Goal: Submit feedback/report problem

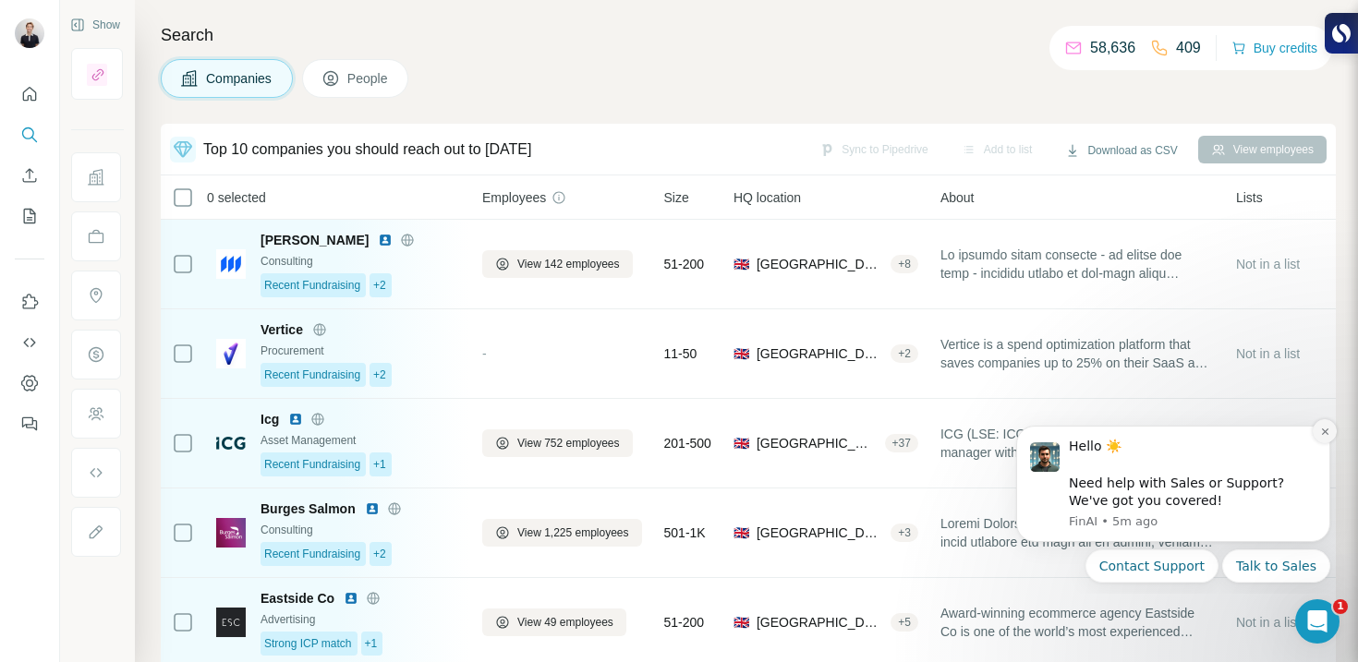
click at [1326, 432] on icon "Dismiss notification" at bounding box center [1325, 432] width 10 height 10
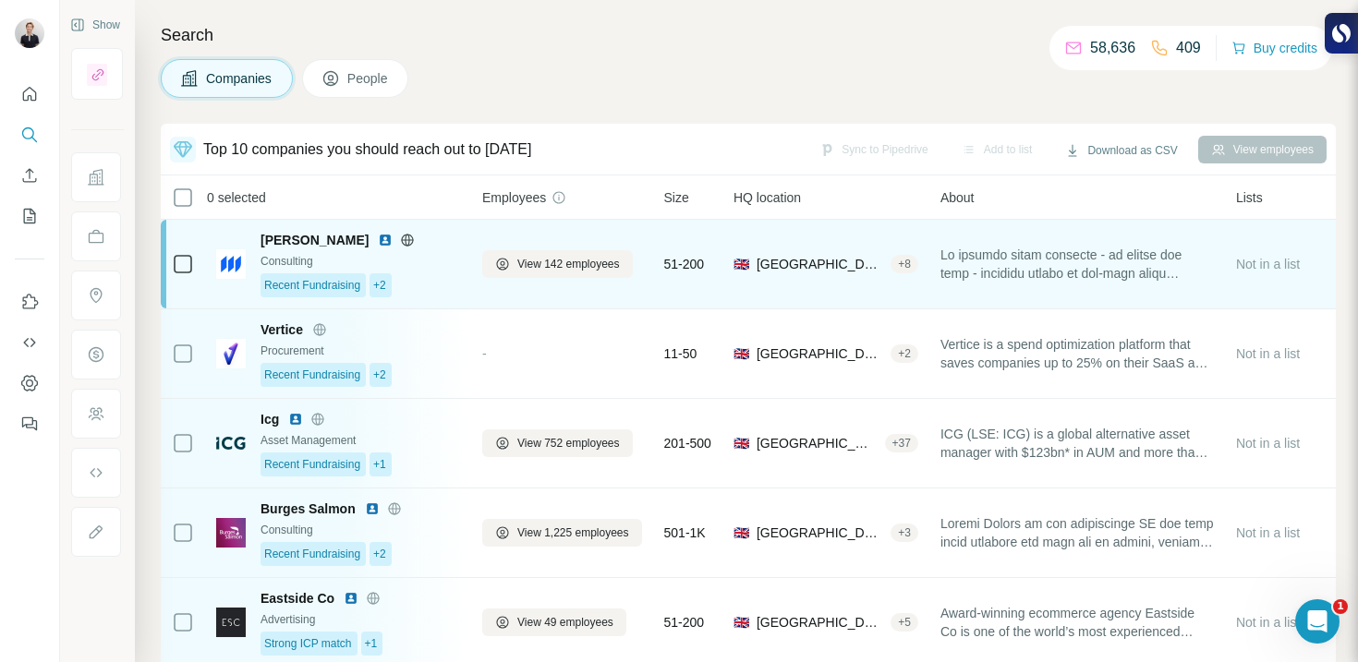
click at [469, 293] on td "[PERSON_NAME] Consulting Recent Fundraising +2" at bounding box center [338, 265] width 266 height 90
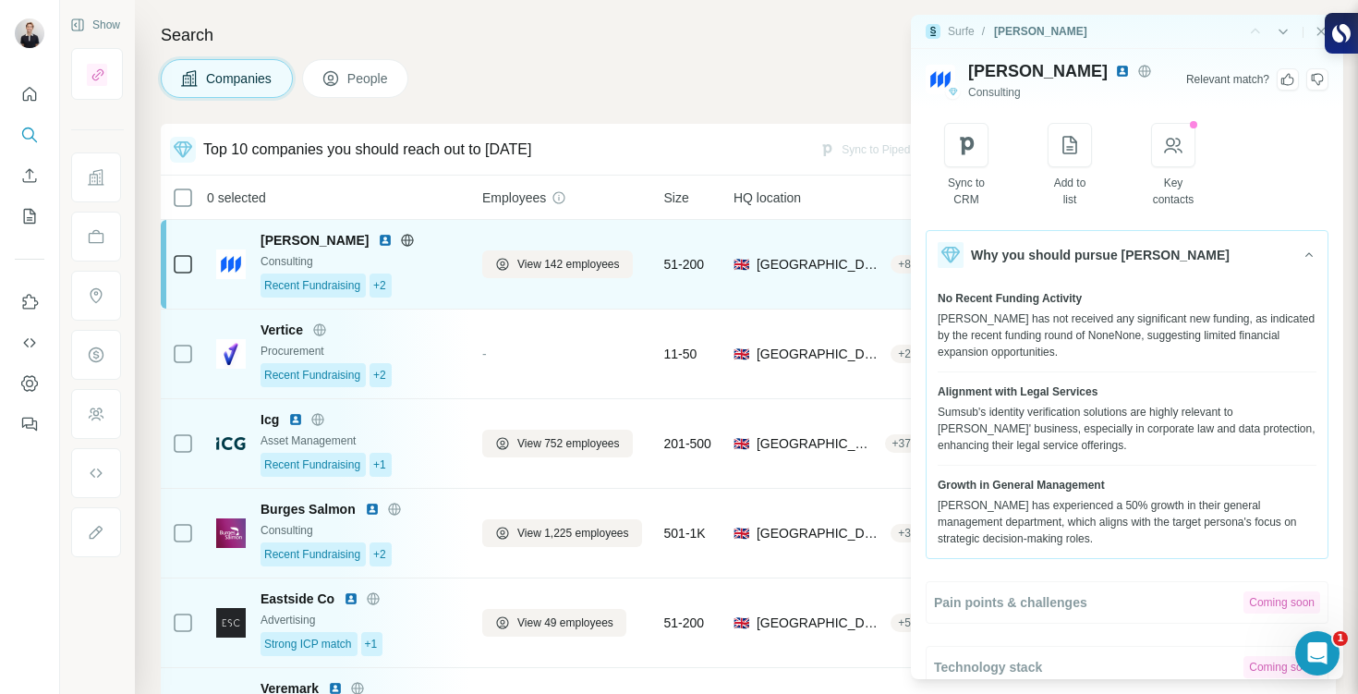
click at [413, 287] on div "Recent Fundraising +2" at bounding box center [359, 285] width 199 height 24
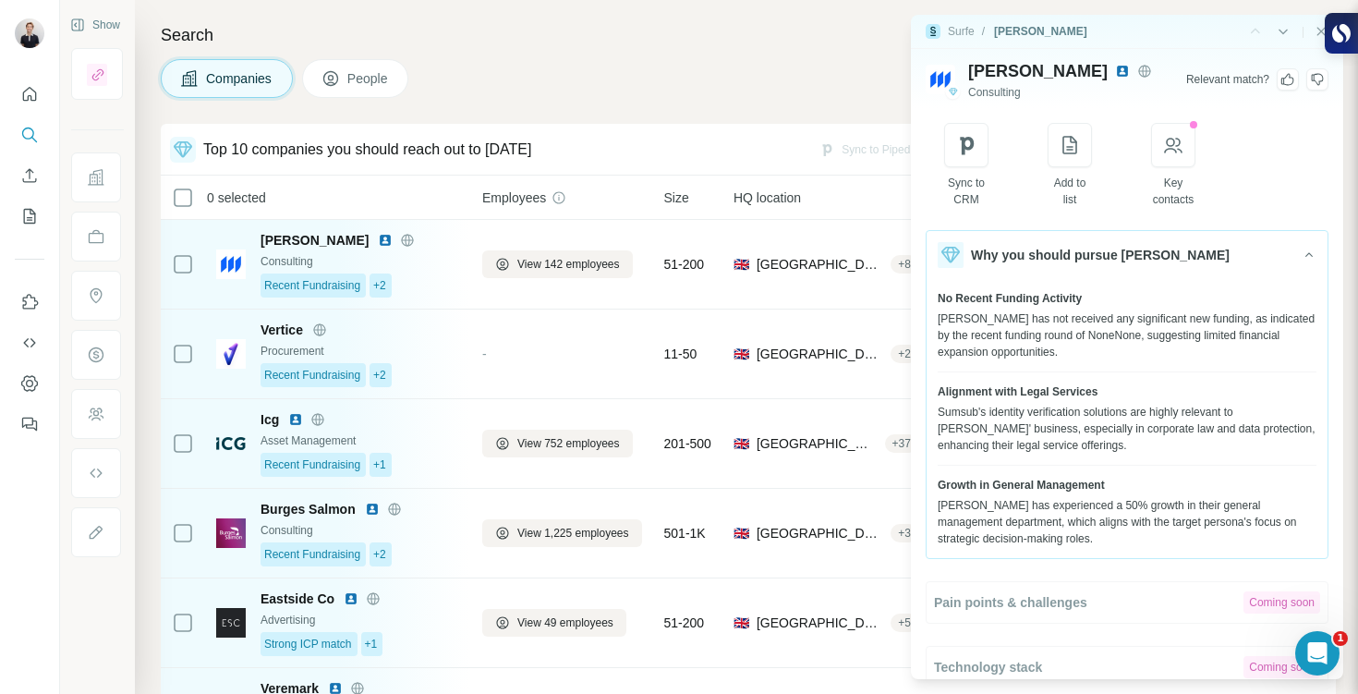
click at [1115, 77] on img at bounding box center [1122, 71] width 15 height 15
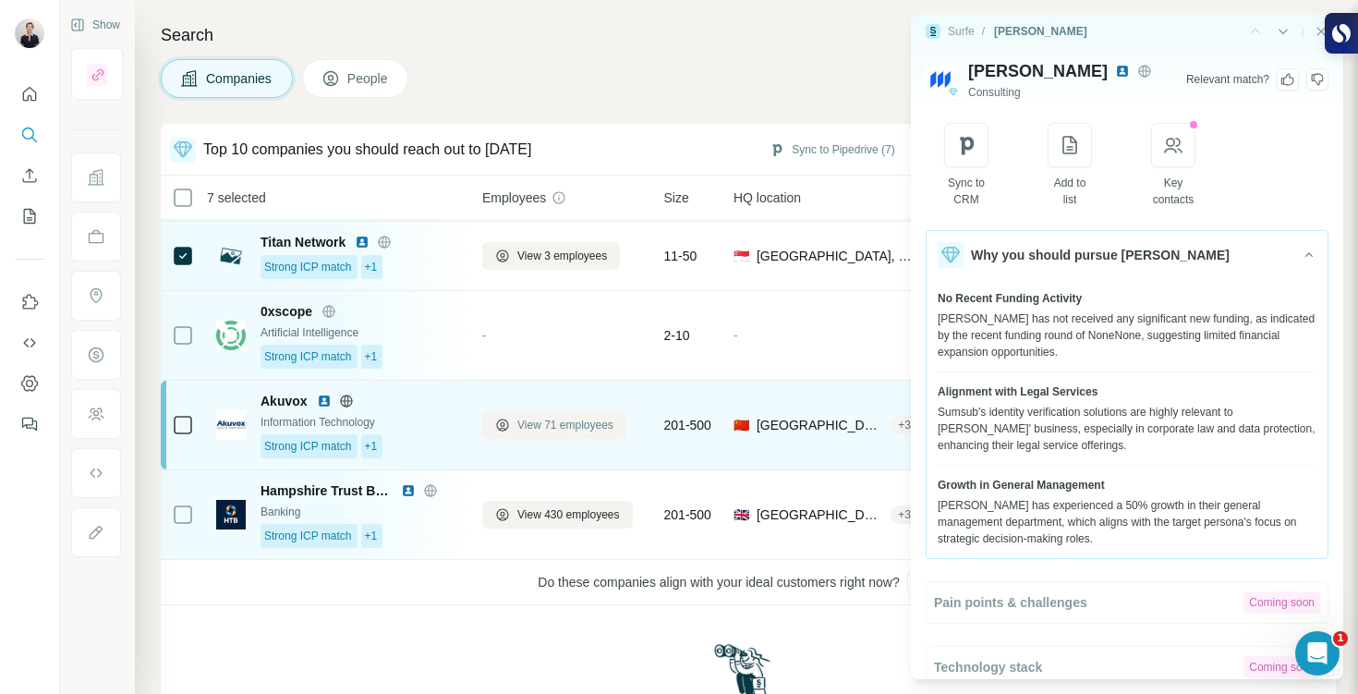
scroll to position [558, 0]
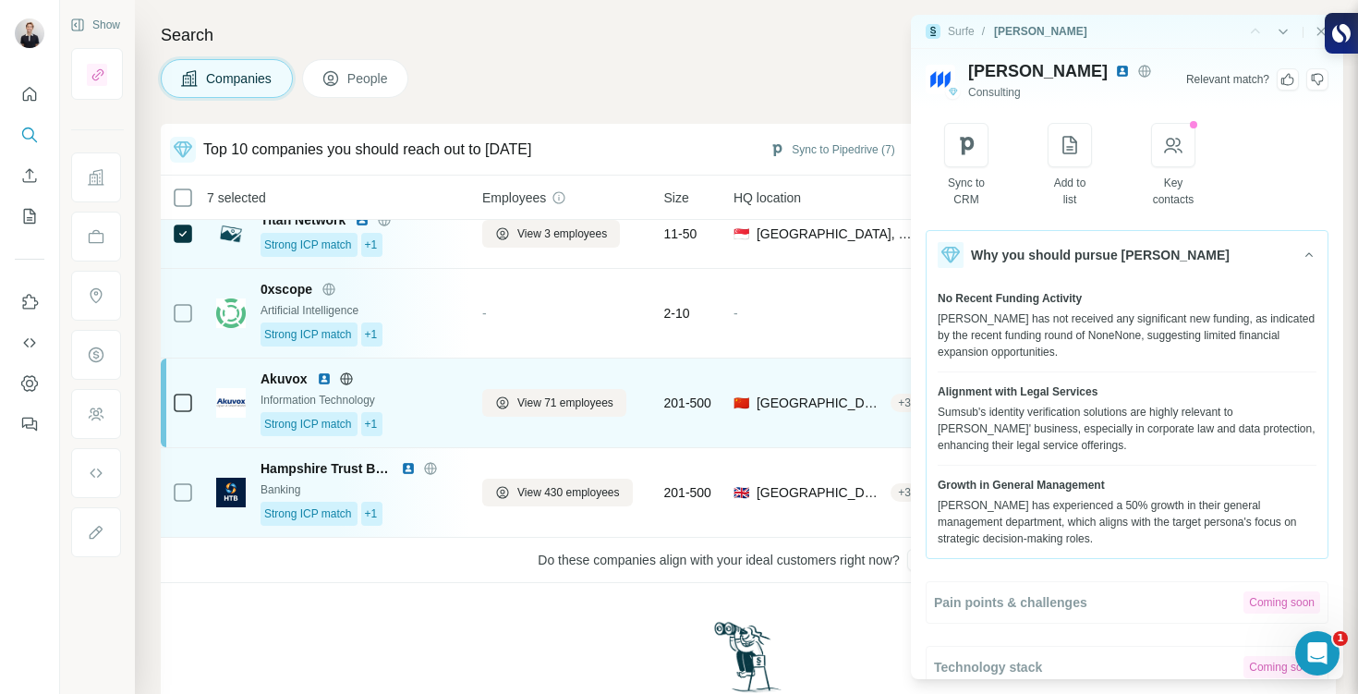
click at [426, 421] on div "Strong ICP match +1" at bounding box center [359, 424] width 199 height 24
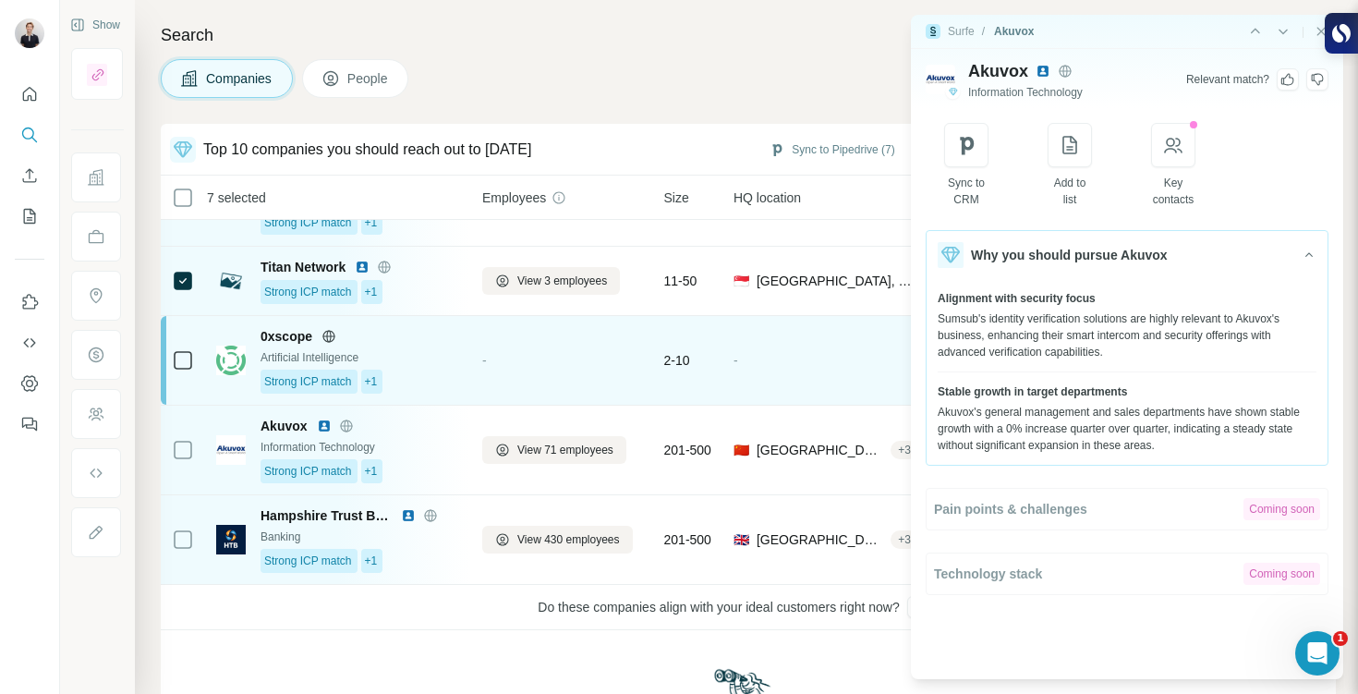
scroll to position [489, 0]
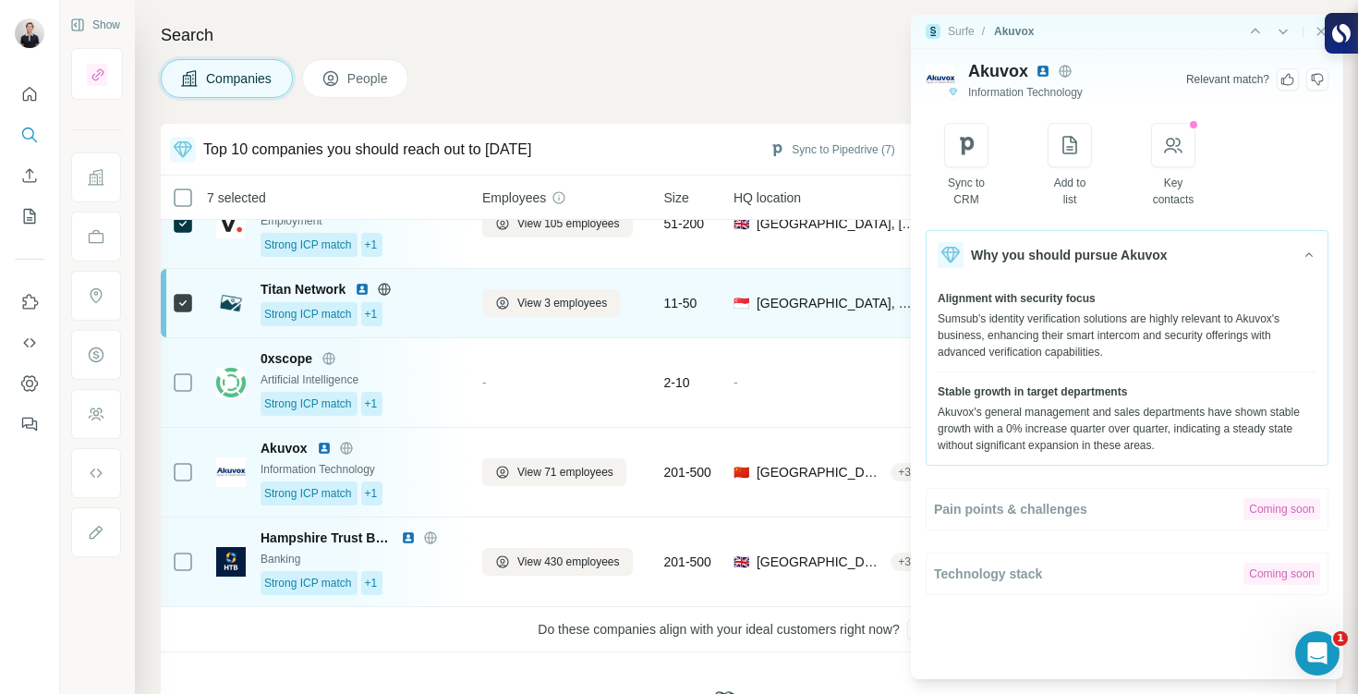
click at [291, 285] on span "Titan Network" at bounding box center [302, 289] width 85 height 18
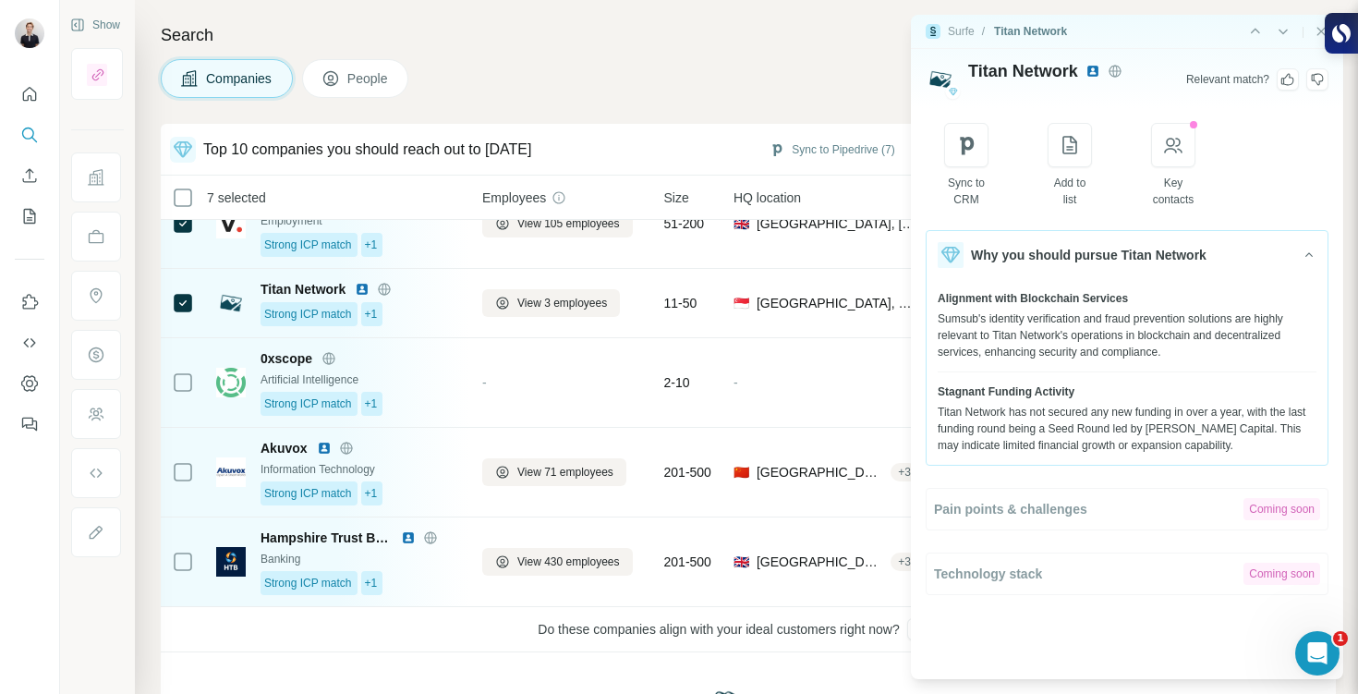
click at [1092, 74] on img at bounding box center [1092, 71] width 15 height 15
click at [1312, 33] on div "|" at bounding box center [1287, 31] width 82 height 18
click at [1316, 34] on icon "Close side panel" at bounding box center [1320, 31] width 15 height 15
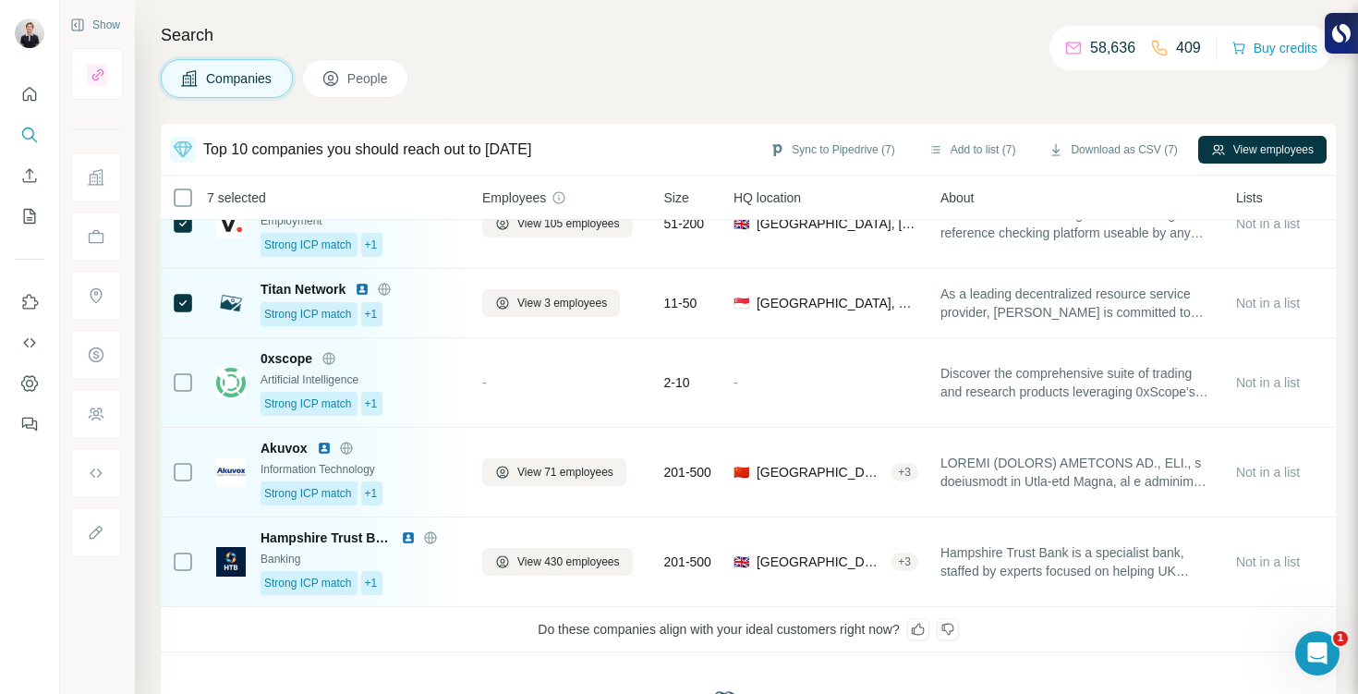
click at [953, 627] on icon at bounding box center [947, 629] width 15 height 15
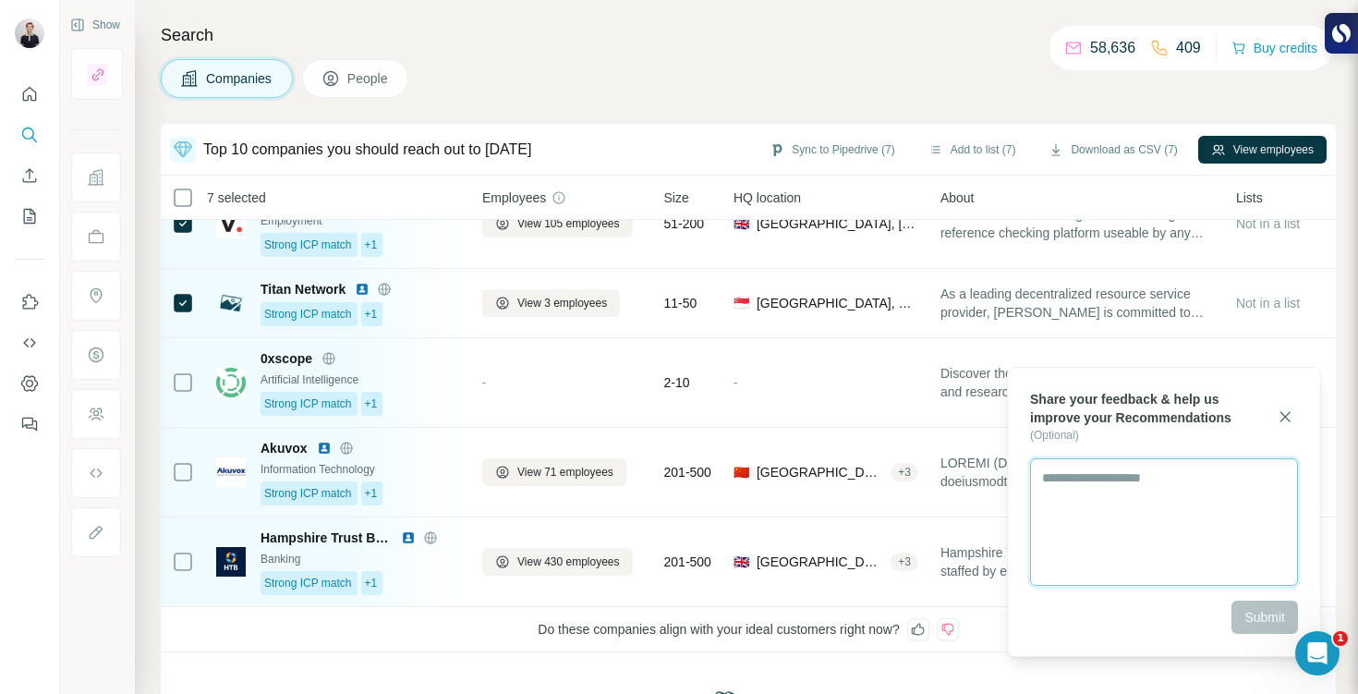
click at [1130, 492] on textarea at bounding box center [1164, 521] width 268 height 127
type textarea "**********"
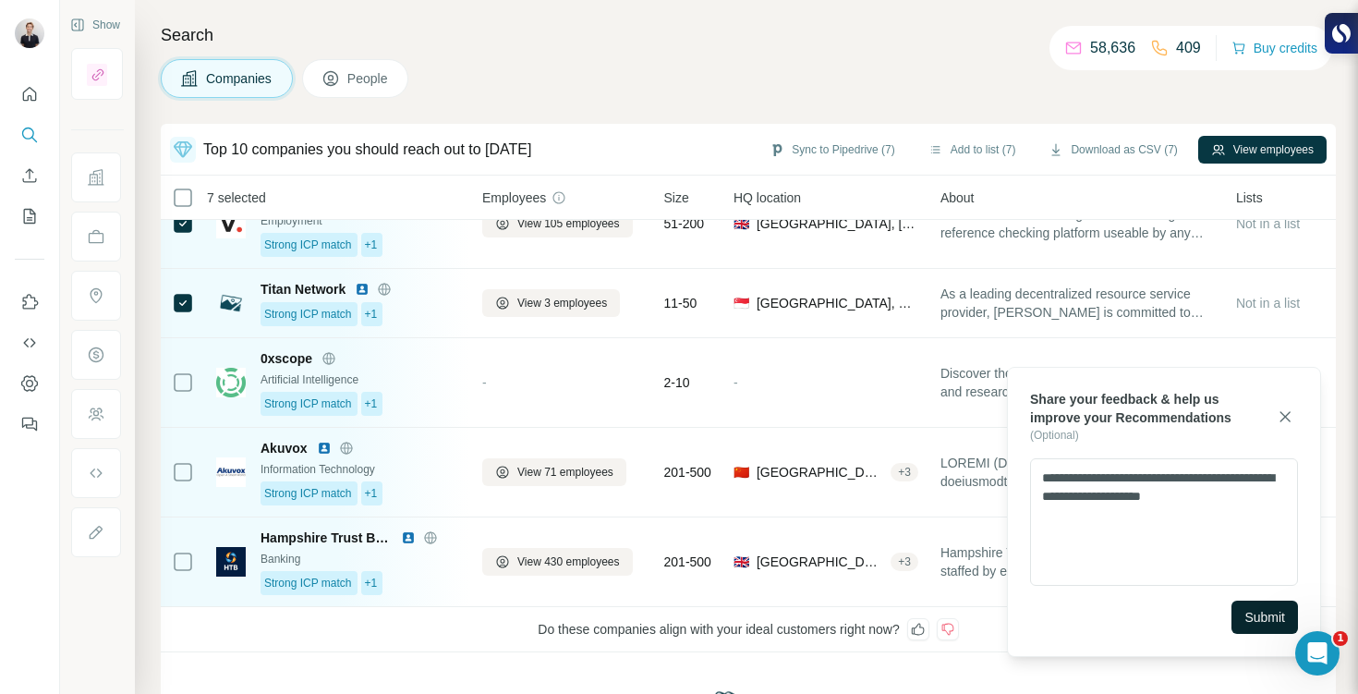
click at [1261, 606] on button "Submit" at bounding box center [1264, 616] width 66 height 33
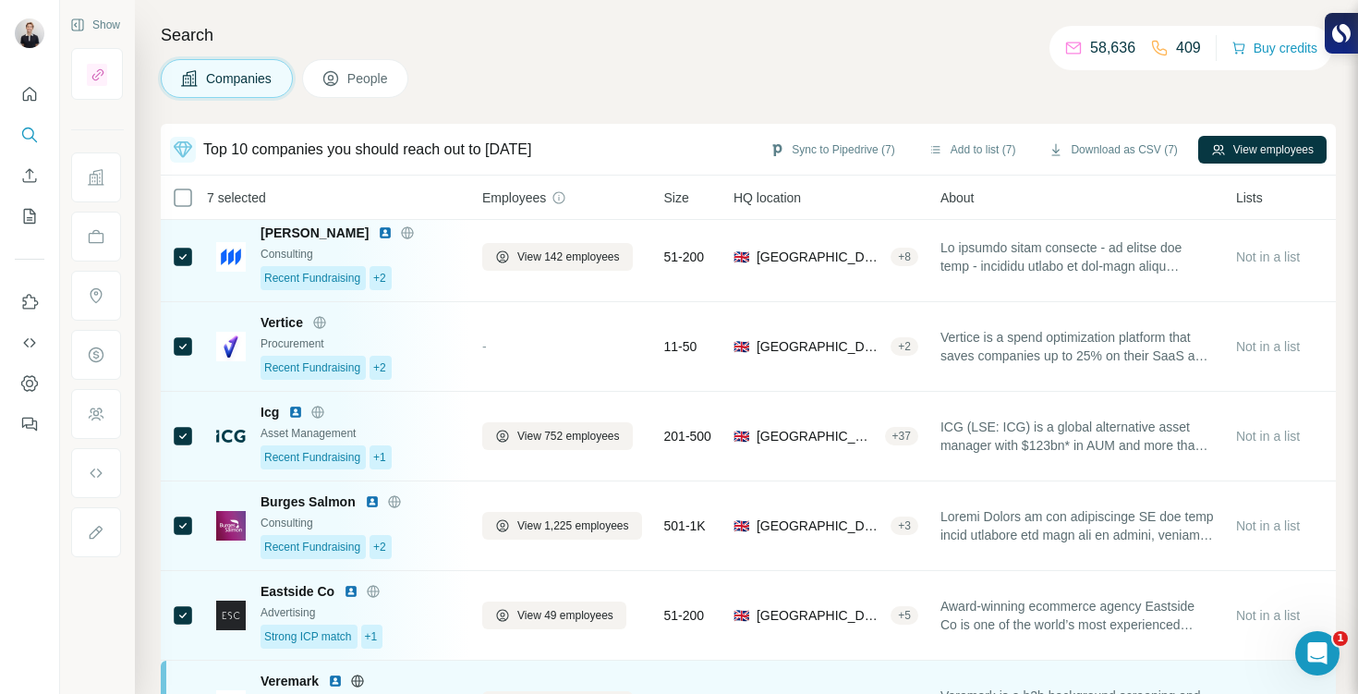
scroll to position [0, 0]
